Goal: Navigation & Orientation: Find specific page/section

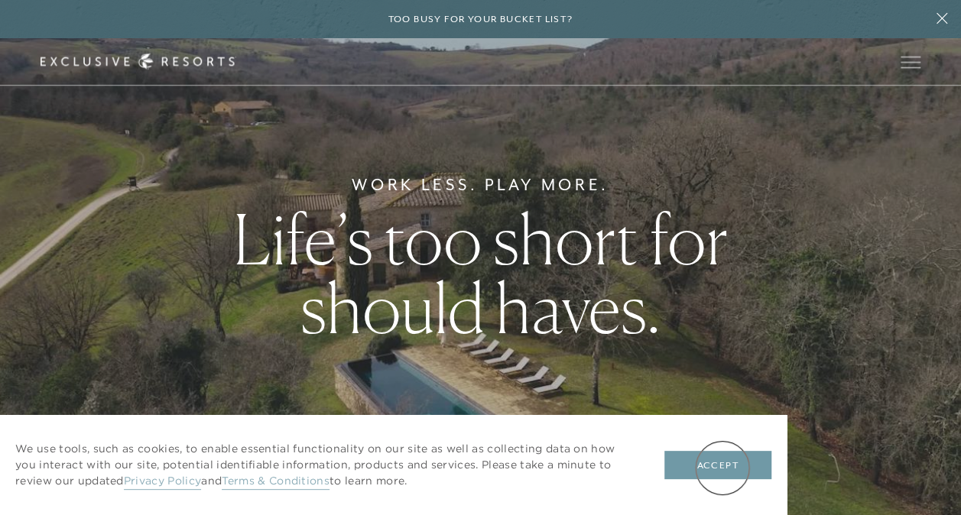
click at [722, 468] on button "Accept" at bounding box center [717, 465] width 107 height 29
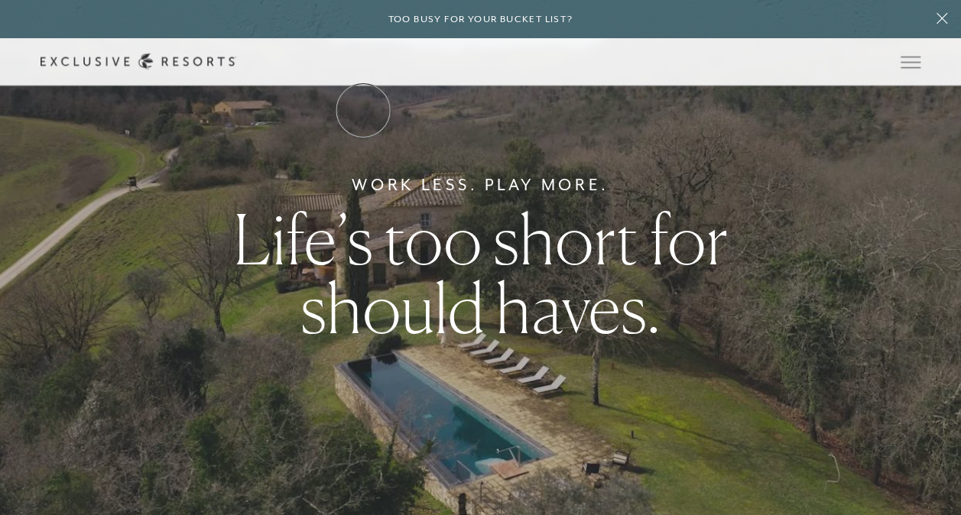
click at [0, 0] on link "The Collection" at bounding box center [0, 0] width 0 height 0
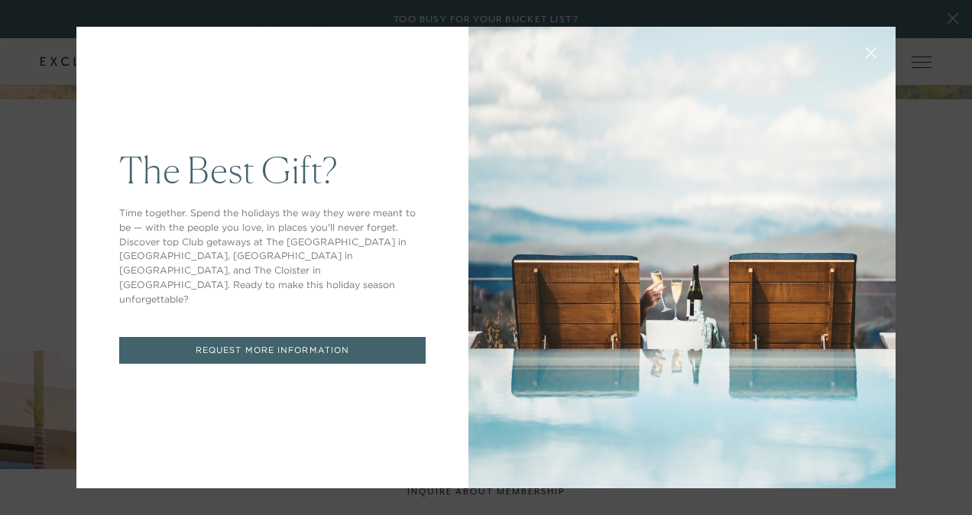
click at [867, 49] on icon at bounding box center [872, 53] width 10 height 10
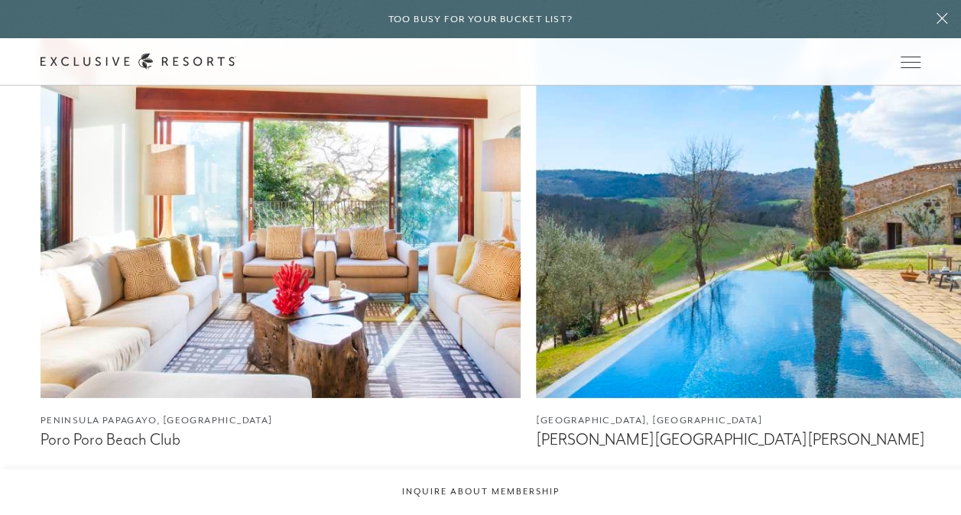
scroll to position [2354, 0]
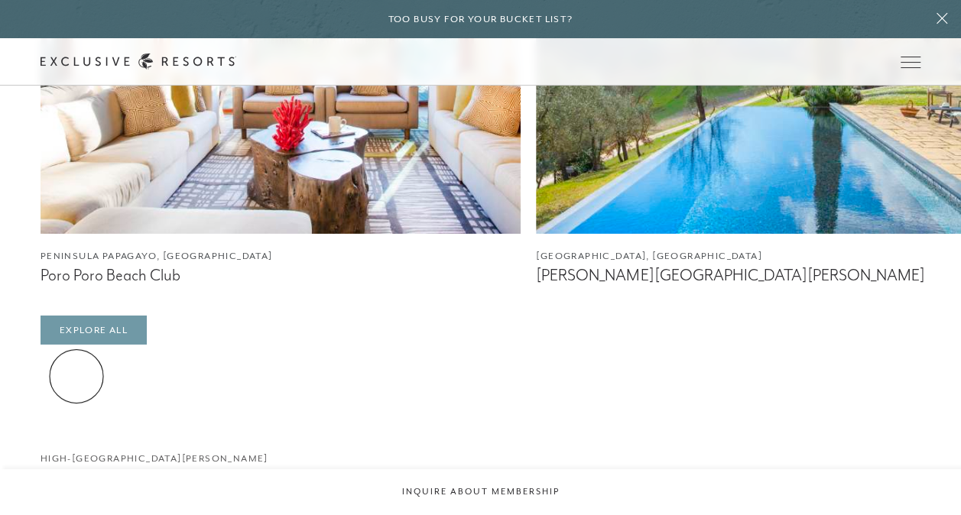
click at [76, 345] on link "Explore All" at bounding box center [94, 330] width 106 height 29
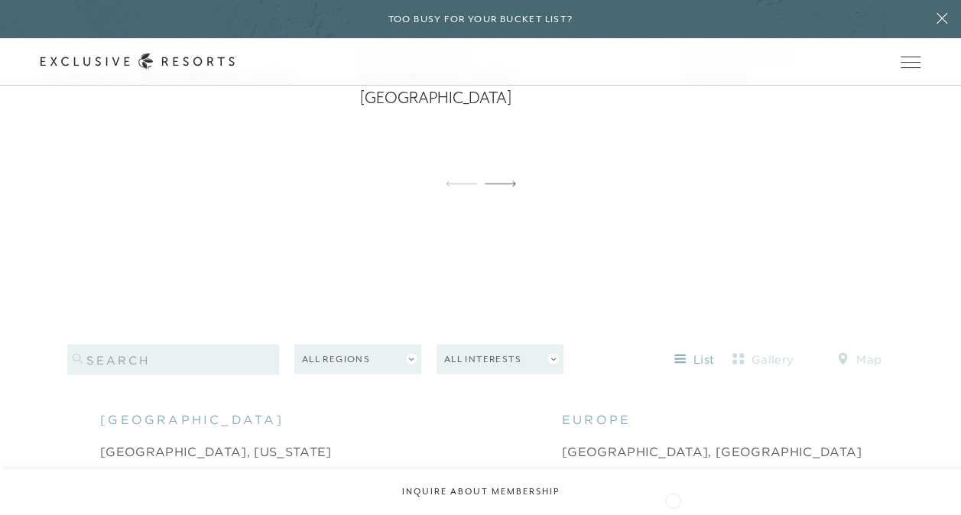
scroll to position [1208, 0]
click at [508, 180] on icon at bounding box center [500, 182] width 31 height 5
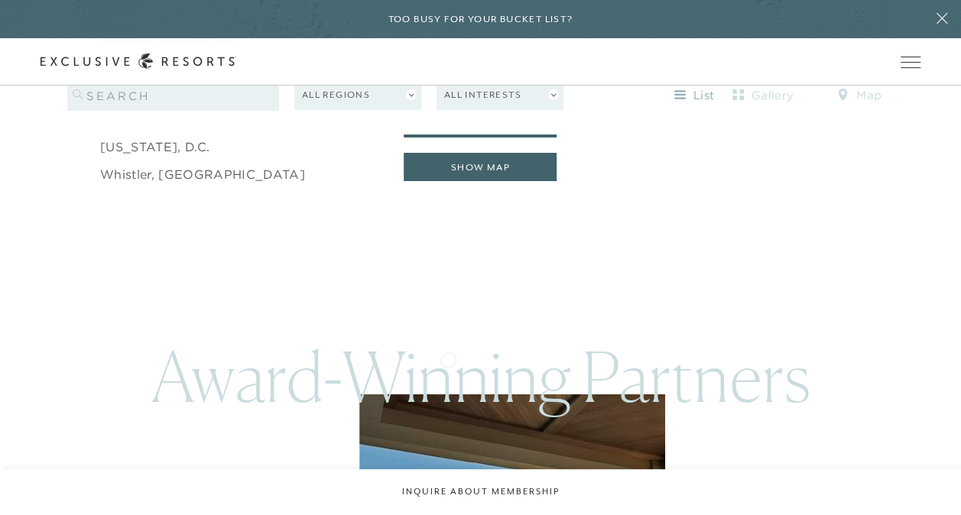
scroll to position [2474, 0]
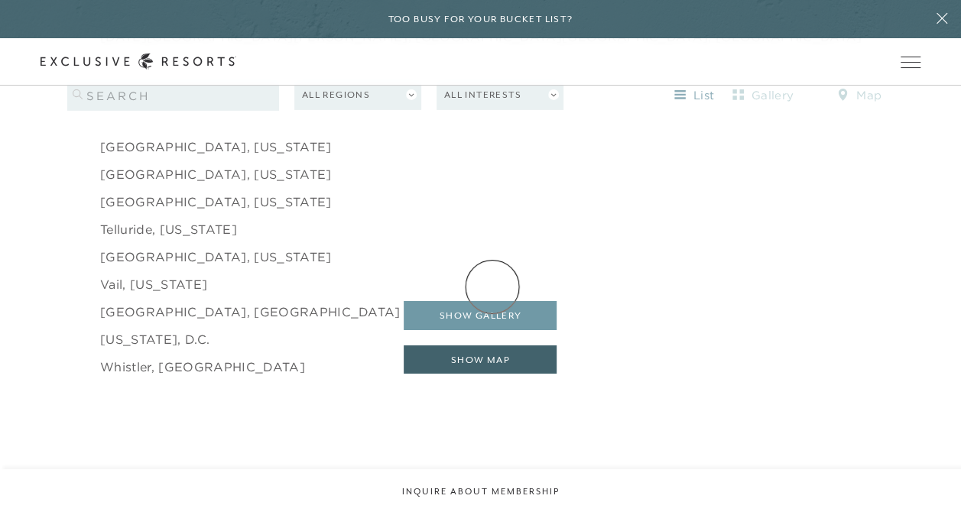
click at [492, 301] on button "show gallery" at bounding box center [480, 315] width 153 height 29
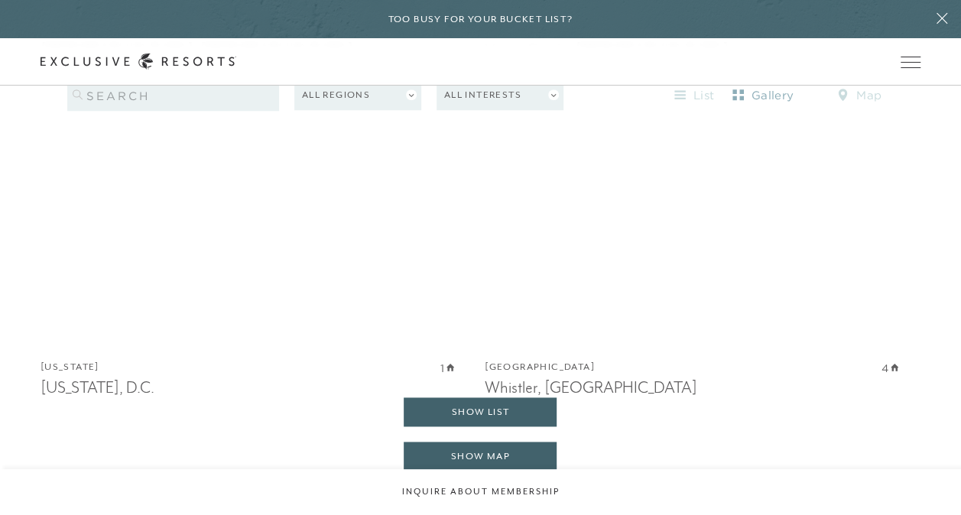
scroll to position [18103, 0]
